Goal: Information Seeking & Learning: Check status

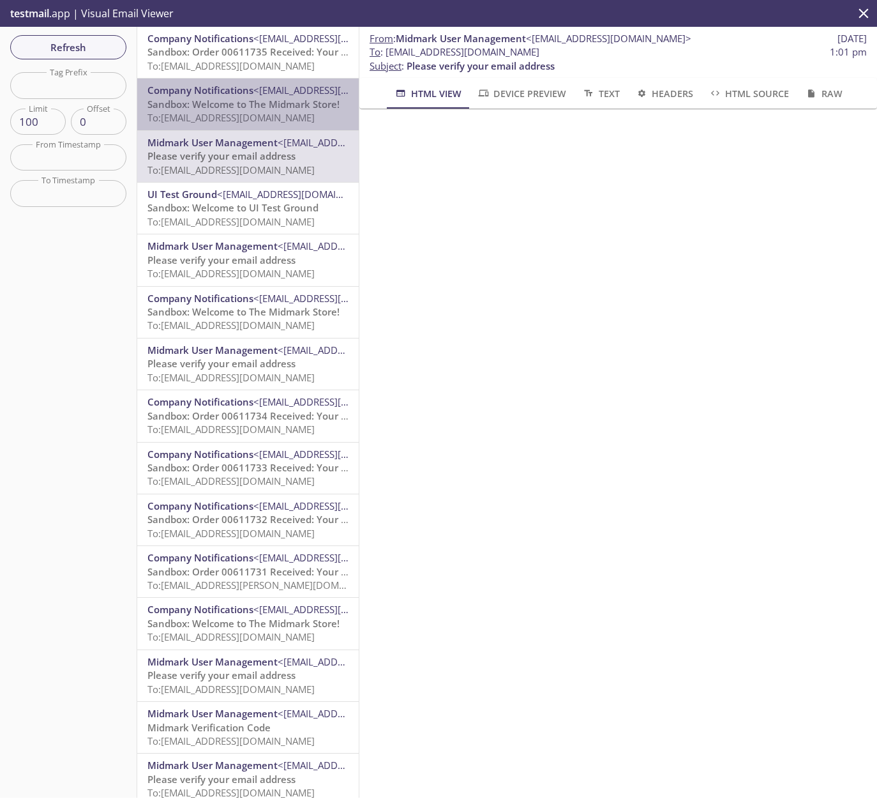
click at [258, 116] on span "To: [EMAIL_ADDRESS][DOMAIN_NAME]" at bounding box center [231, 117] width 167 height 13
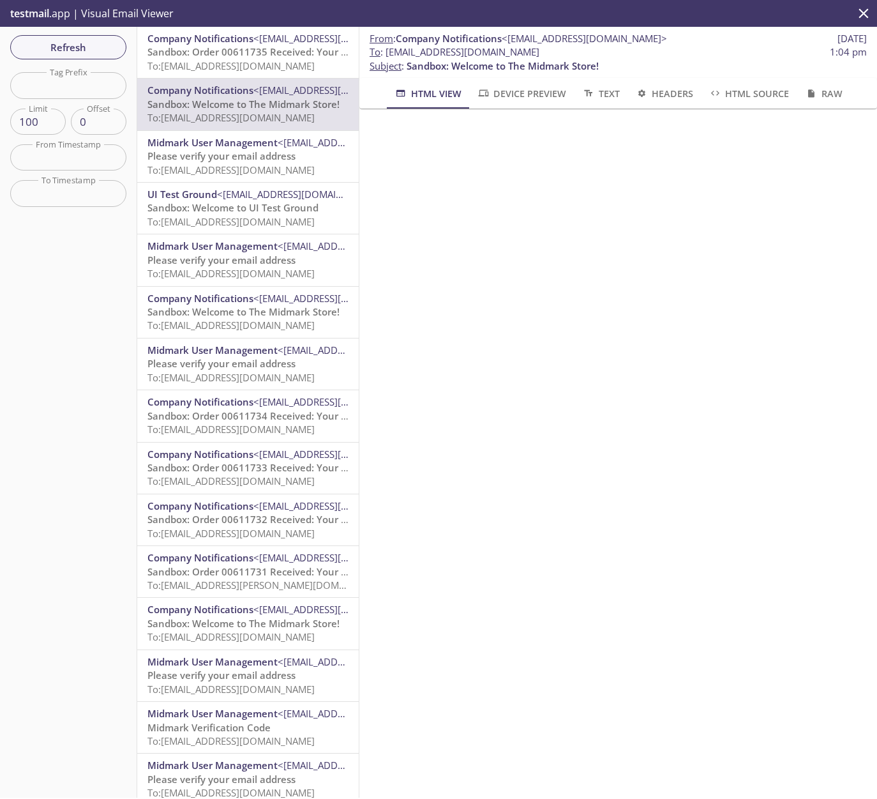
click at [262, 60] on span "To: [EMAIL_ADDRESS][DOMAIN_NAME]" at bounding box center [231, 65] width 167 height 13
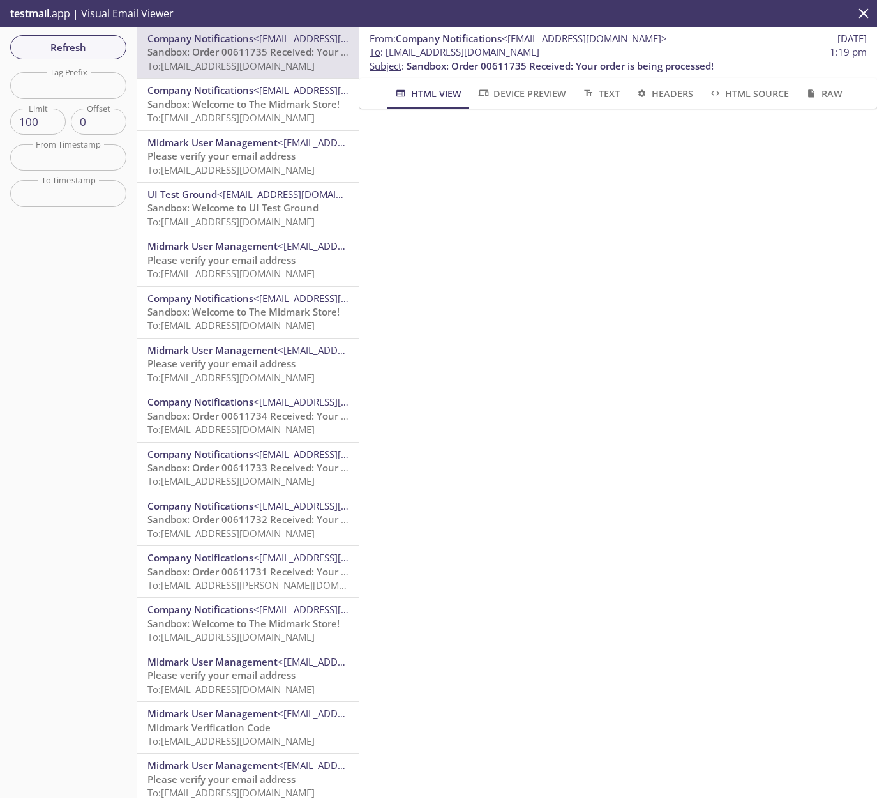
scroll to position [59, 0]
